Goal: Task Accomplishment & Management: Use online tool/utility

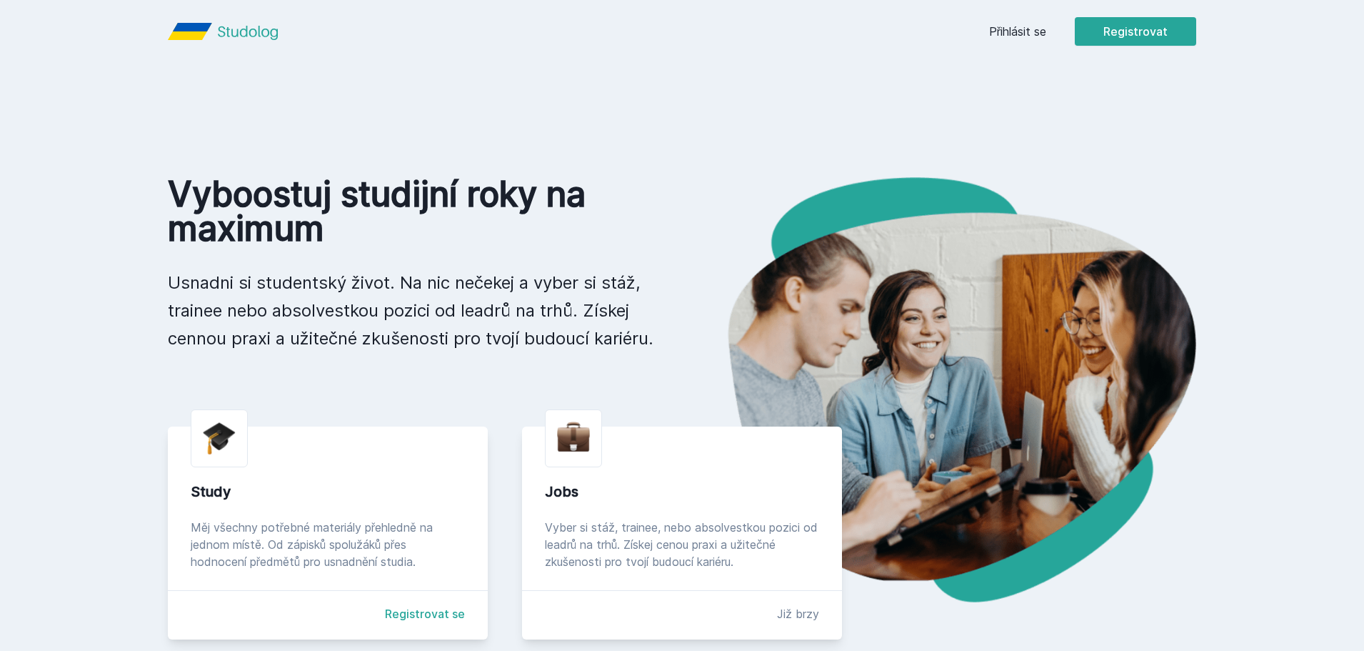
click at [693, 93] on button "Ne" at bounding box center [684, 92] width 51 height 36
click at [1015, 34] on link "Přihlásit se" at bounding box center [1017, 31] width 57 height 17
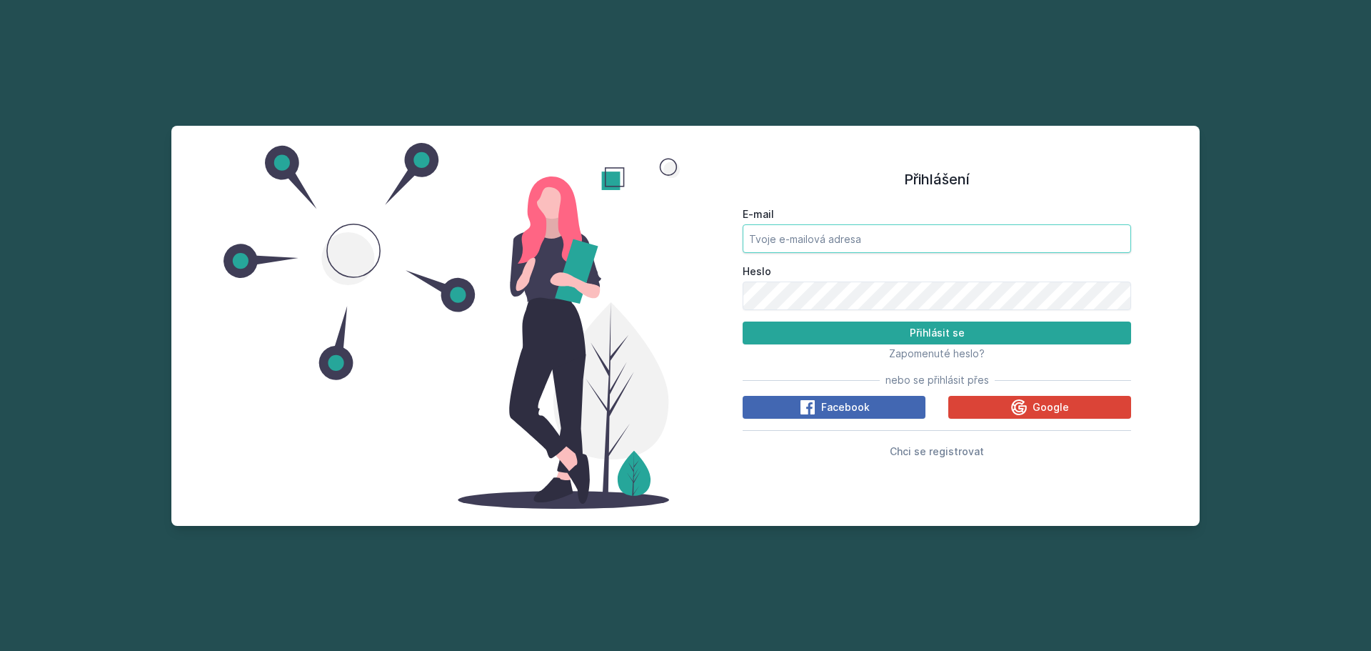
click at [802, 244] on input "E-mail" at bounding box center [937, 238] width 388 height 29
type input "[EMAIL_ADDRESS][DOMAIN_NAME]"
click at [806, 279] on div "Heslo" at bounding box center [937, 287] width 388 height 46
click at [875, 332] on button "Přihlásit se" at bounding box center [937, 332] width 388 height 23
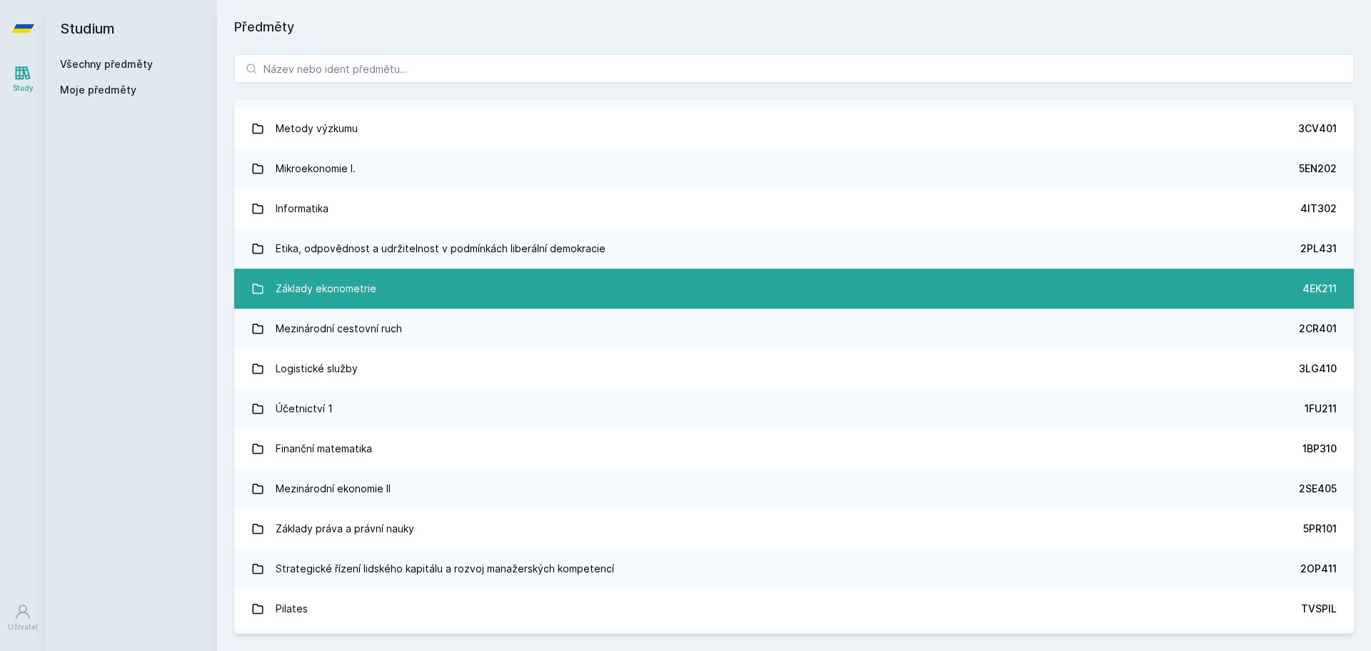
scroll to position [3437, 0]
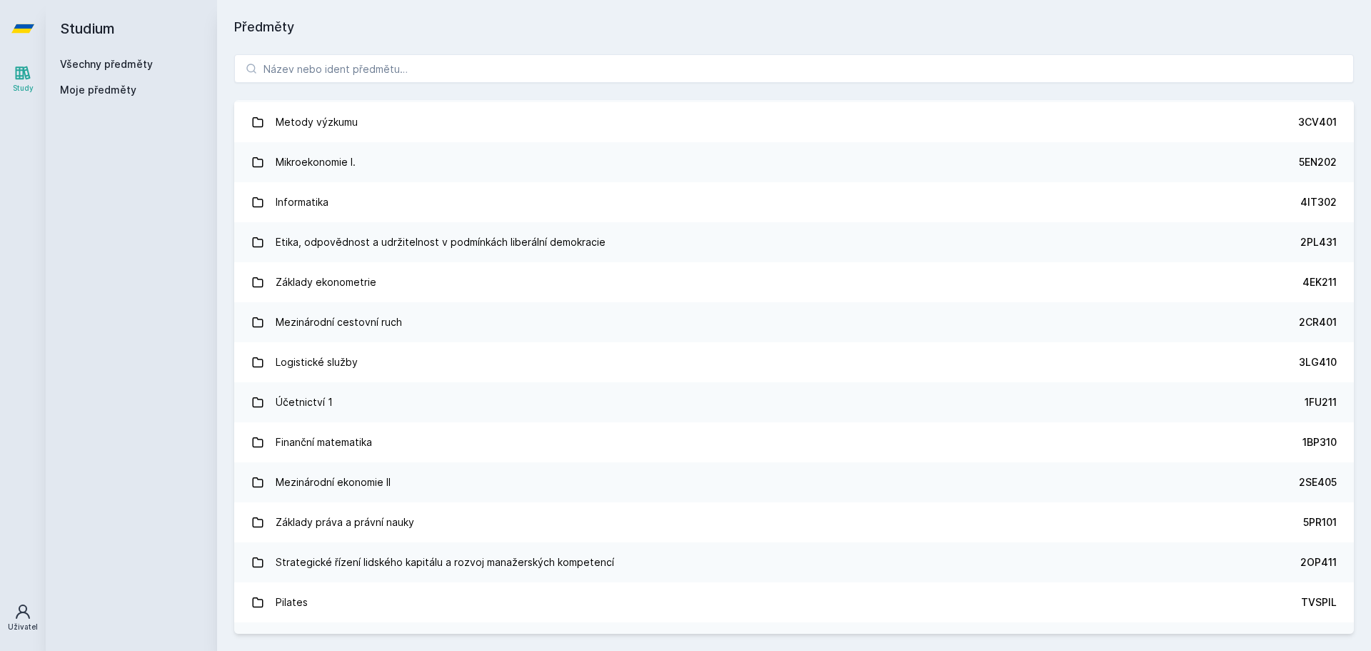
click at [16, 608] on icon at bounding box center [22, 611] width 17 height 17
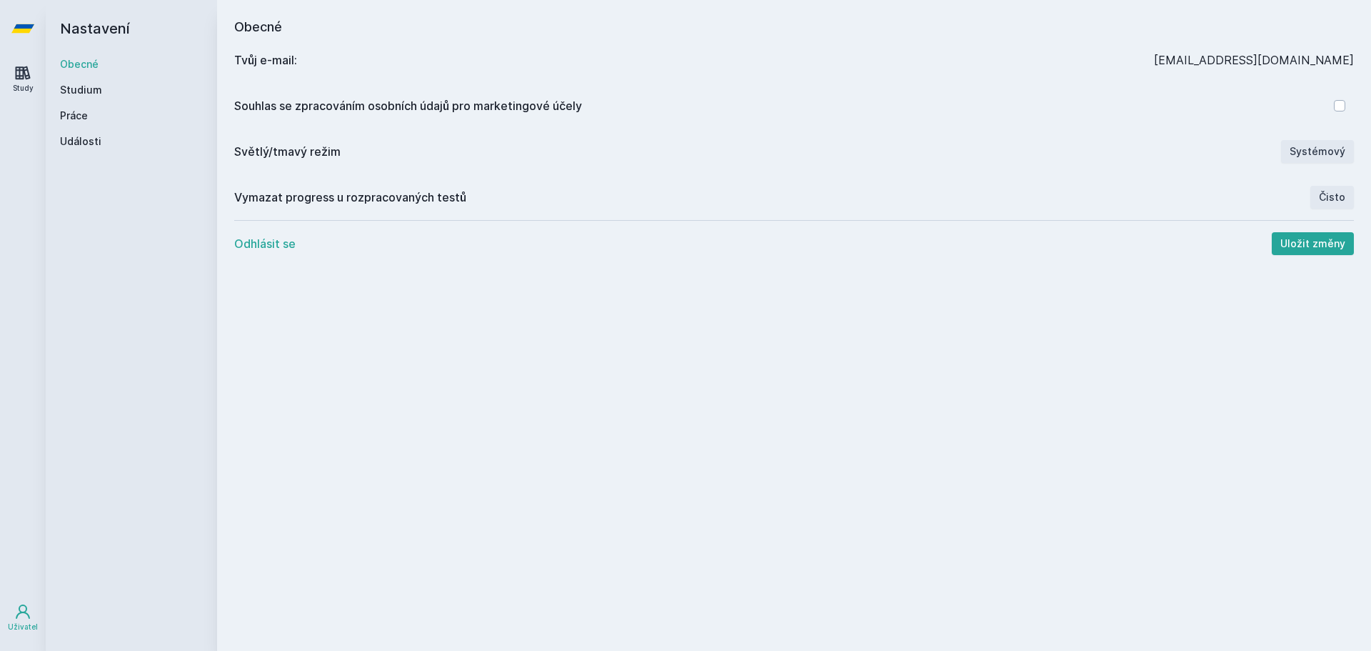
click at [24, 77] on icon at bounding box center [22, 72] width 17 height 17
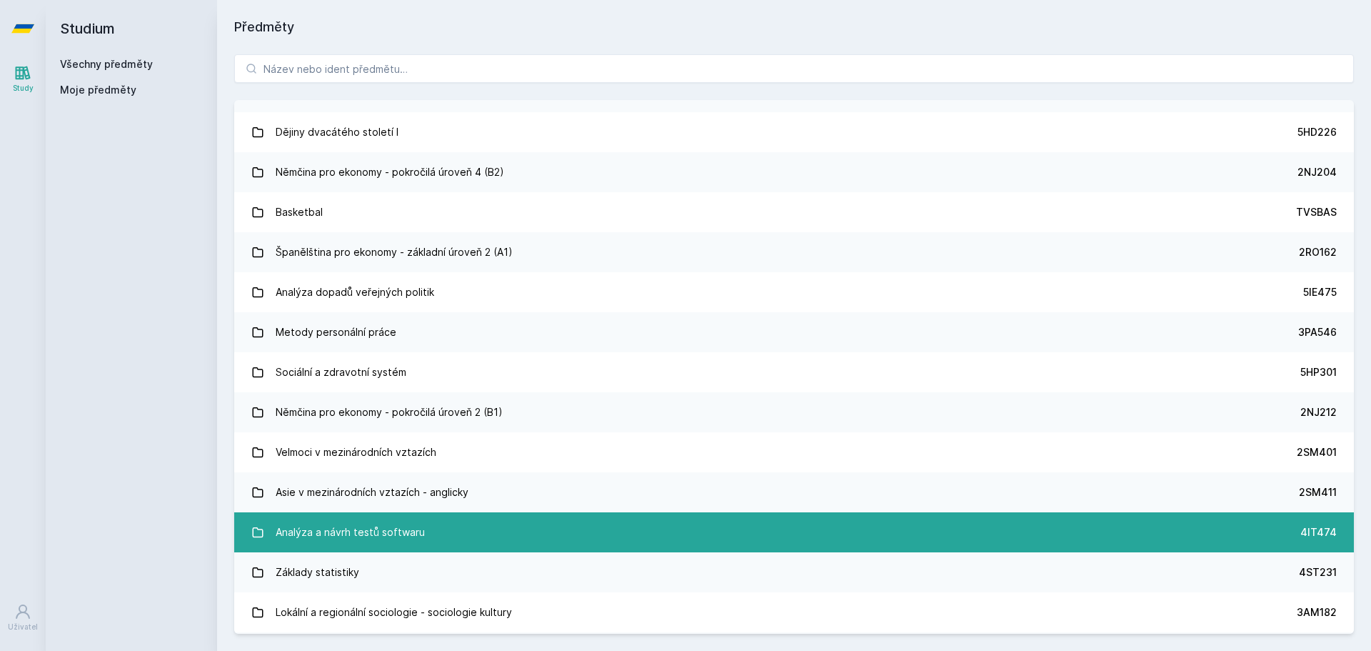
scroll to position [6608, 0]
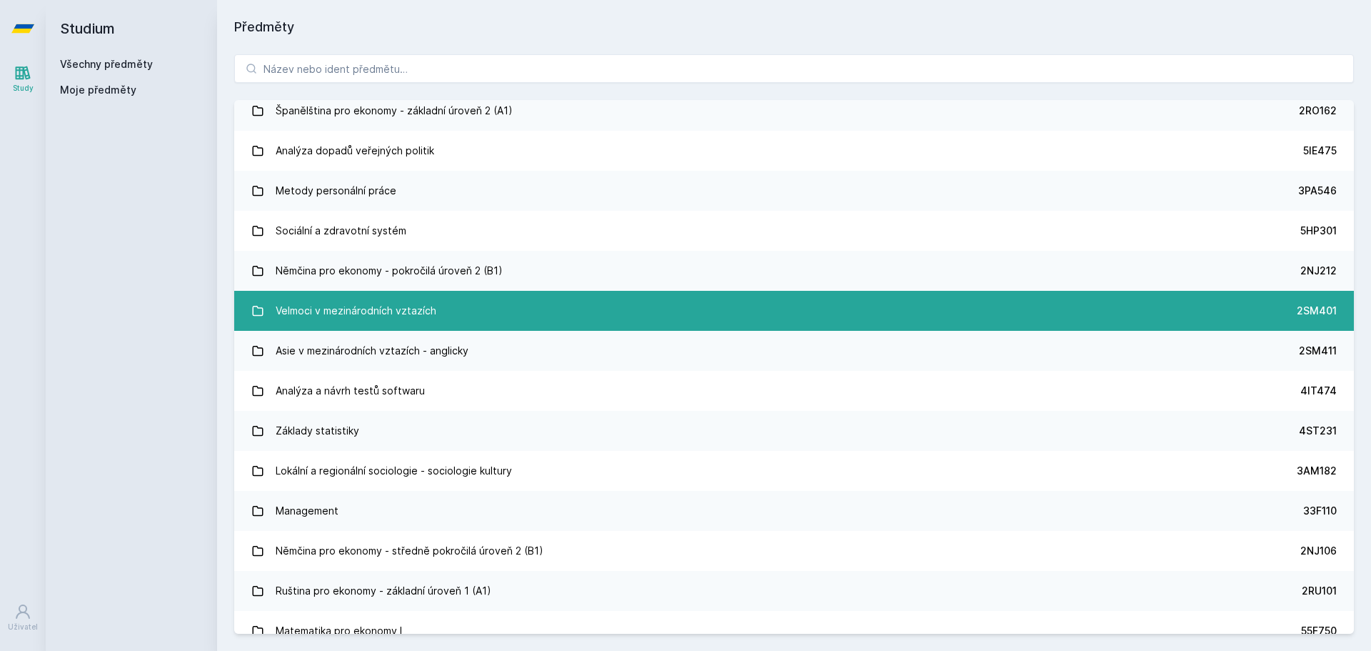
click at [1131, 317] on link "Velmoci v mezinárodních vztazích 2SM401" at bounding box center [794, 311] width 1120 height 40
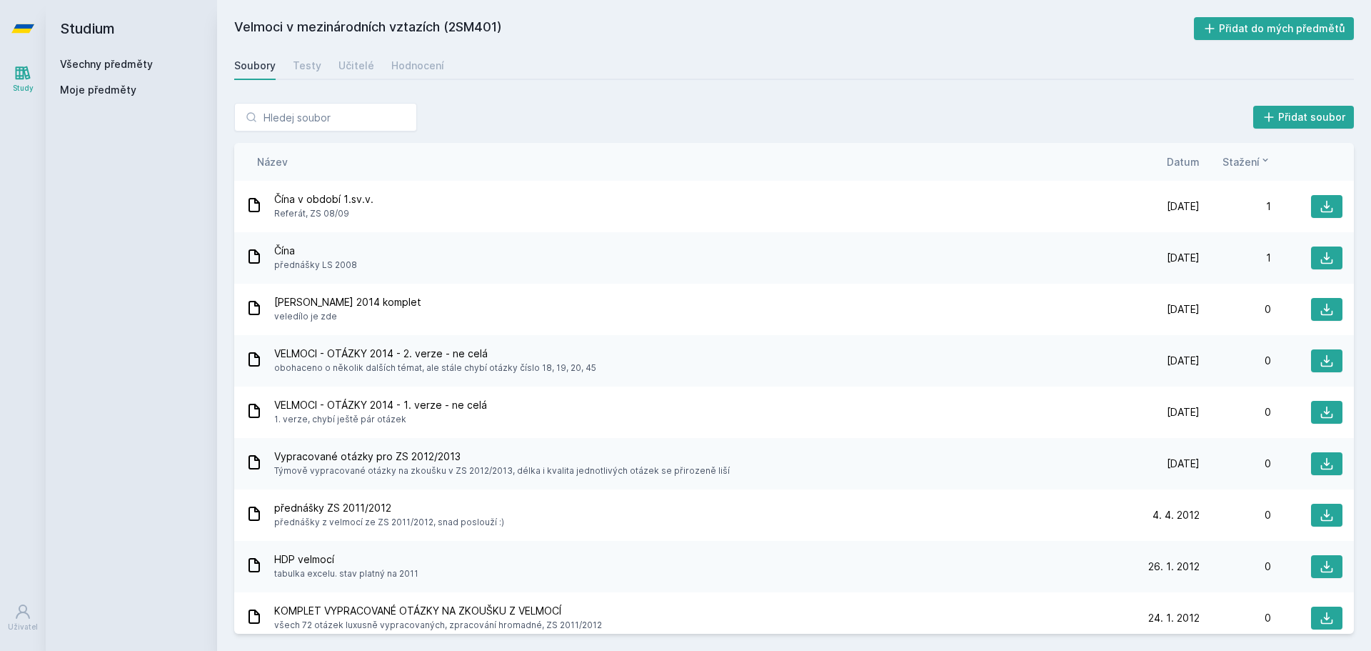
click at [800, 119] on div "Přidat soubor" at bounding box center [794, 117] width 1120 height 29
